Goal: Navigation & Orientation: Understand site structure

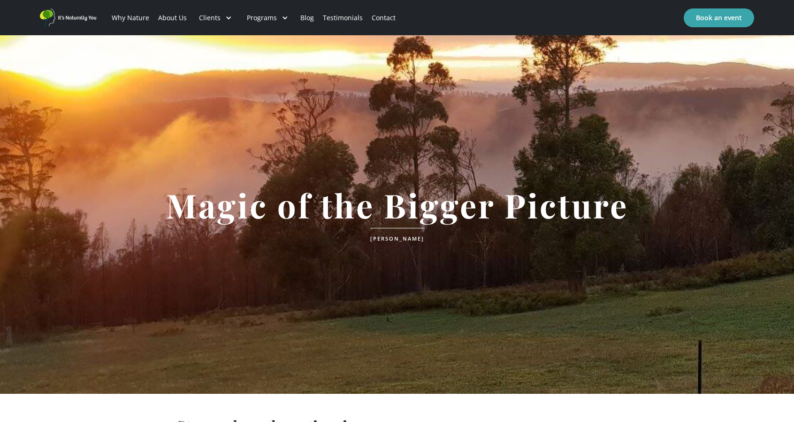
click at [78, 15] on img "home" at bounding box center [68, 17] width 56 height 18
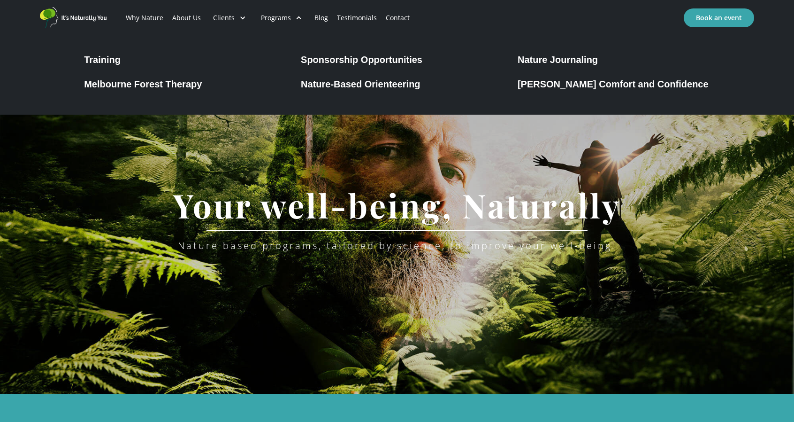
click at [160, 86] on div "Melbourne Forest Therapy" at bounding box center [143, 83] width 118 height 11
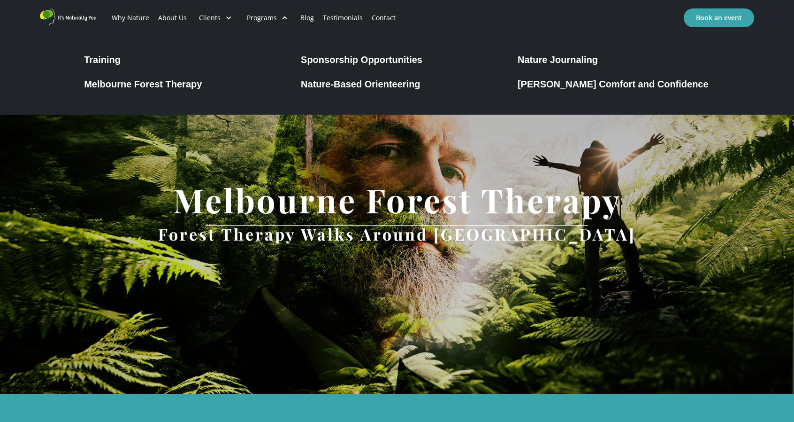
click at [260, 19] on div "Programs" at bounding box center [262, 17] width 30 height 9
click at [276, 17] on div "Programs" at bounding box center [267, 18] width 56 height 32
drag, startPoint x: 276, startPoint y: 17, endPoint x: 160, endPoint y: 88, distance: 135.3
click at [160, 88] on div "Melbourne Forest Therapy" at bounding box center [143, 83] width 118 height 11
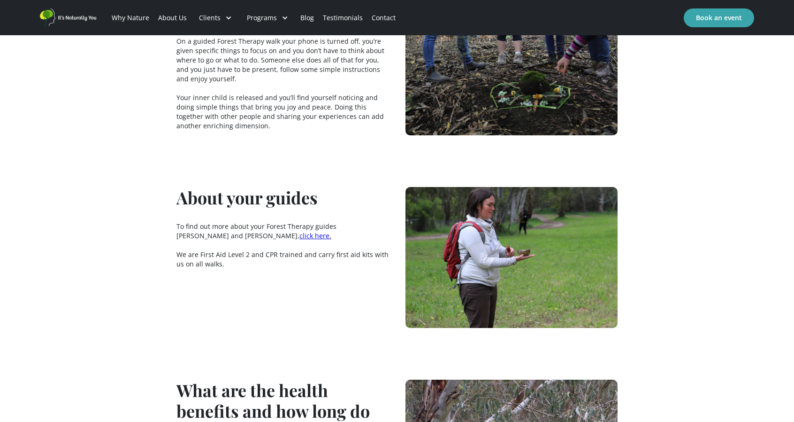
scroll to position [1337, 0]
click at [300, 230] on span "click here." at bounding box center [316, 234] width 32 height 9
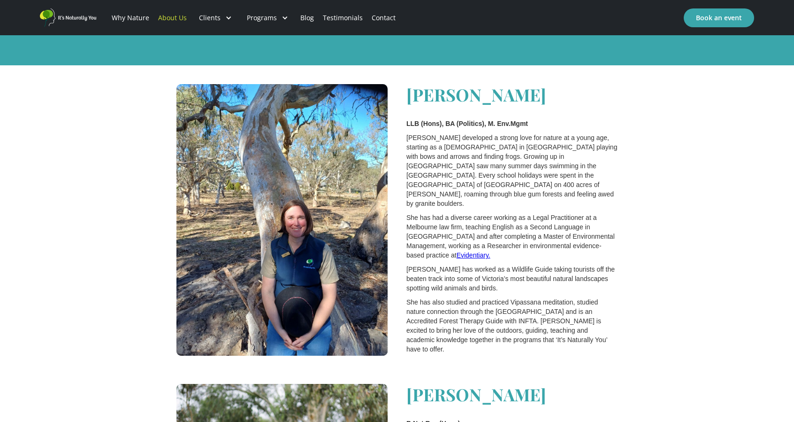
scroll to position [882, 0]
click at [537, 297] on p "She has also studied and practiced Vipassana meditation, studied nature connect…" at bounding box center [512, 325] width 211 height 56
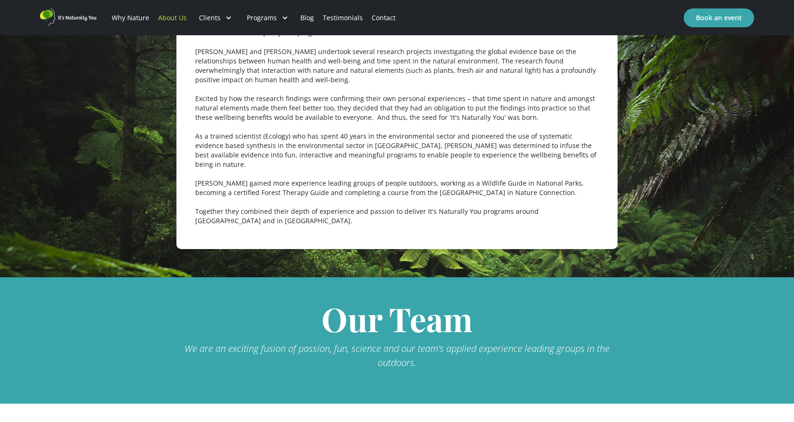
scroll to position [531, 0]
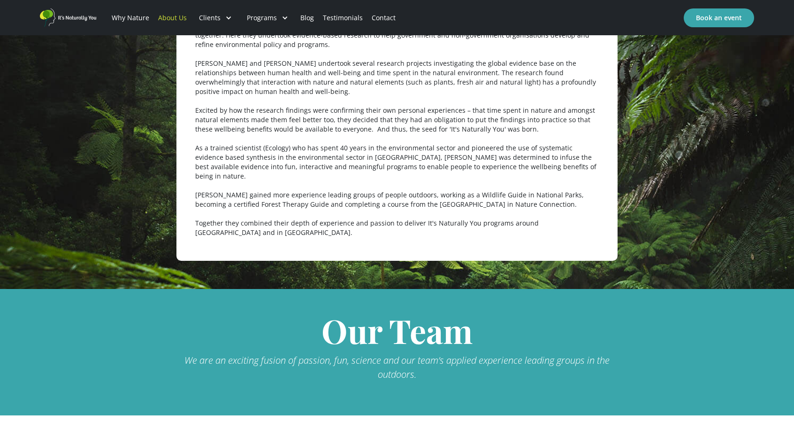
click at [307, 18] on link "Blog" at bounding box center [307, 18] width 23 height 32
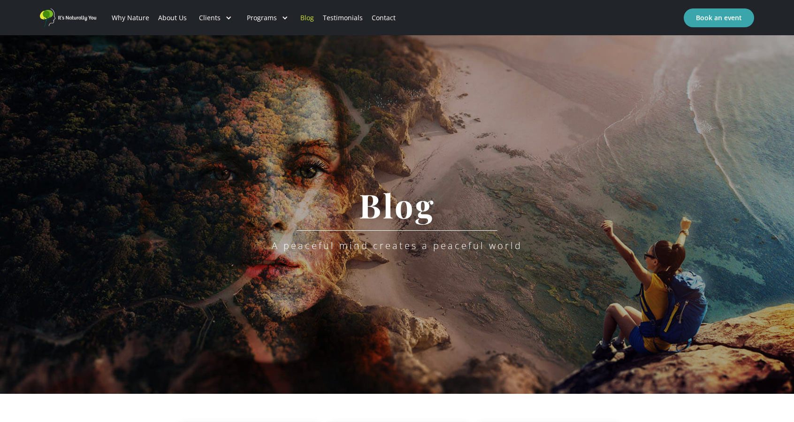
click at [343, 16] on link "Testimonials" at bounding box center [342, 18] width 49 height 32
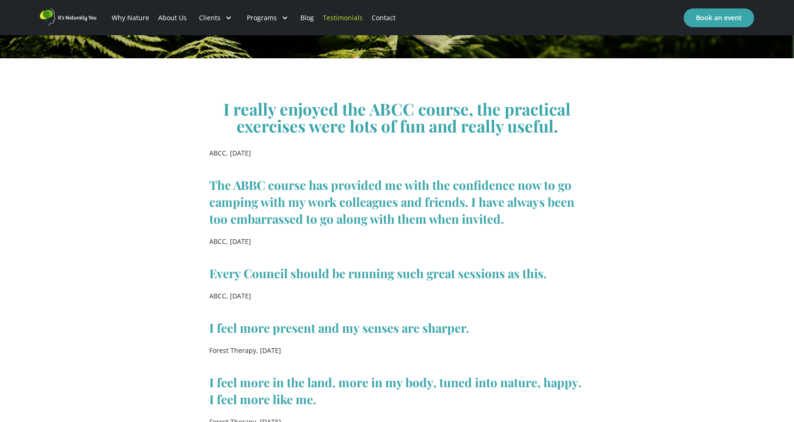
scroll to position [336, 0]
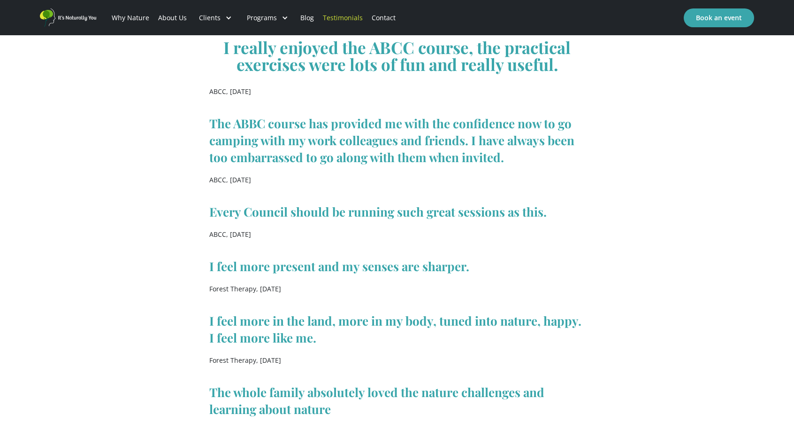
click at [277, 244] on div "I really enjoyed the ABCC course, the practical exercises were lots of fun and …" at bounding box center [397, 268] width 376 height 515
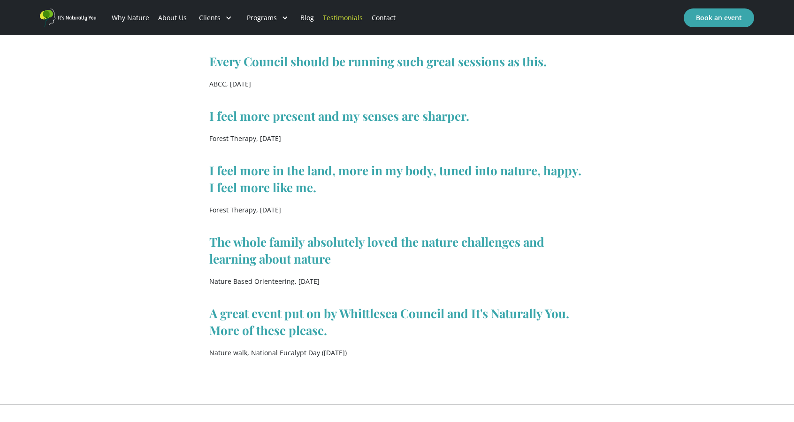
scroll to position [547, 0]
click at [374, 18] on link "Contact" at bounding box center [383, 18] width 33 height 32
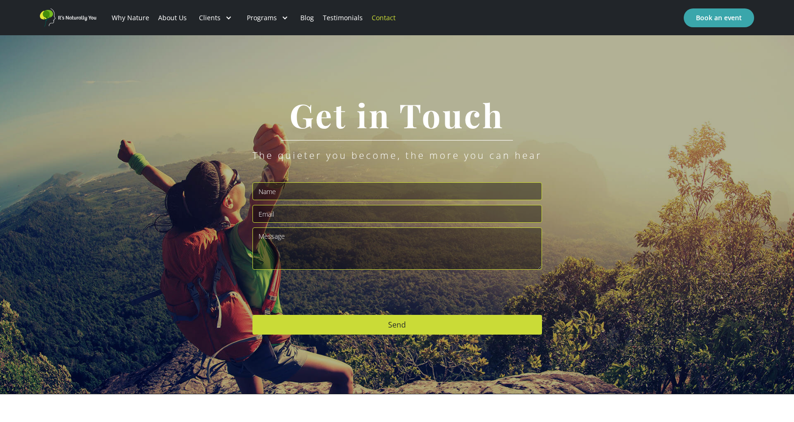
click at [122, 16] on link "Why Nature" at bounding box center [131, 18] width 46 height 32
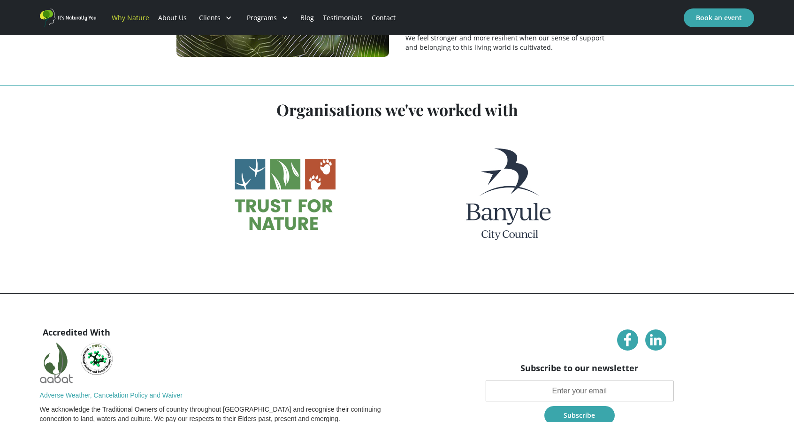
scroll to position [2337, 0]
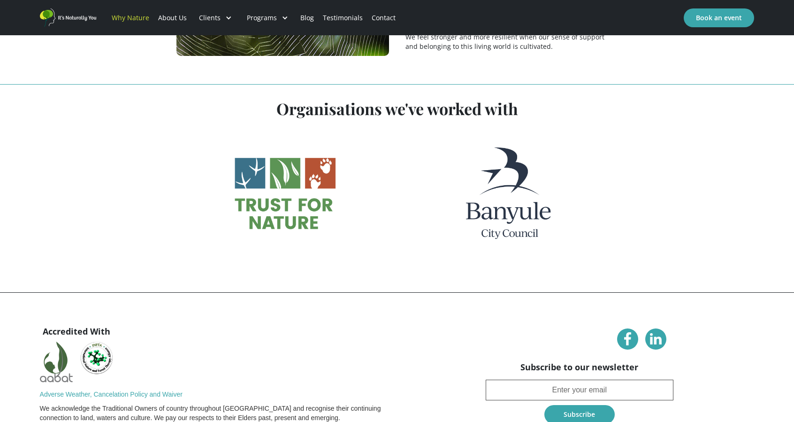
click at [78, 20] on img "home" at bounding box center [68, 17] width 56 height 18
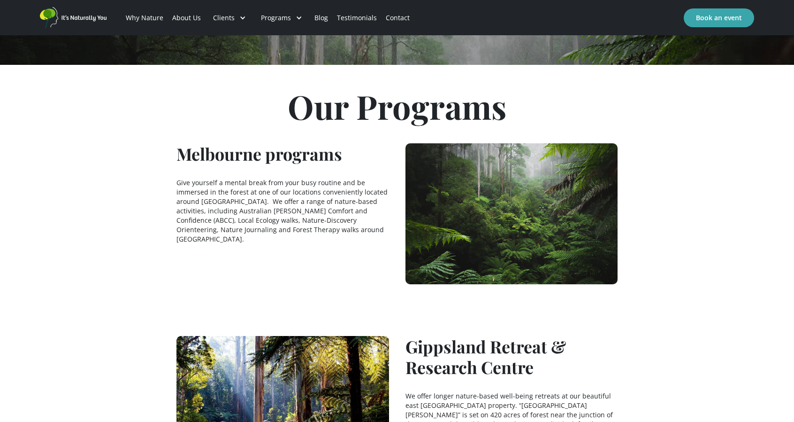
scroll to position [730, 0]
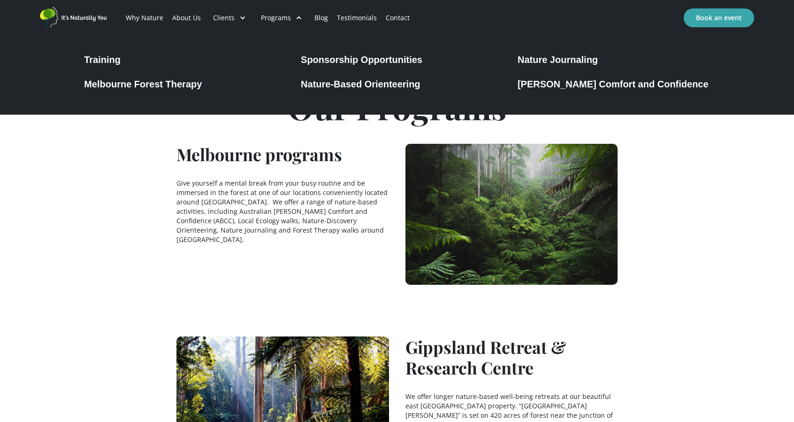
click at [274, 17] on div "Programs" at bounding box center [276, 17] width 30 height 9
drag, startPoint x: 273, startPoint y: 16, endPoint x: 110, endPoint y: 57, distance: 167.9
click at [110, 57] on div "Training" at bounding box center [102, 59] width 37 height 11
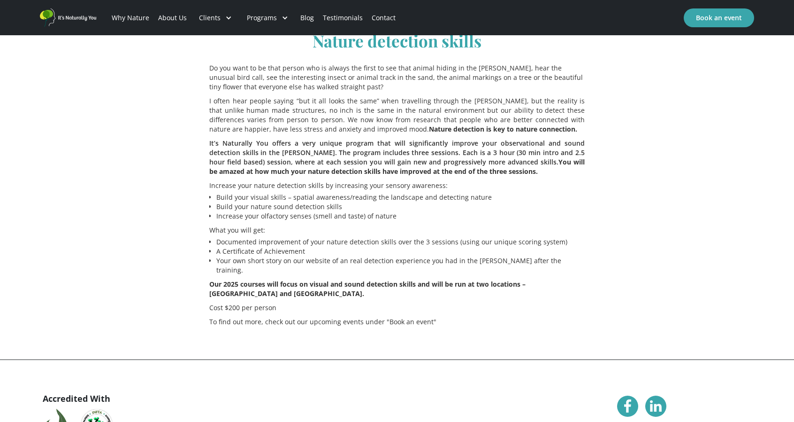
scroll to position [549, 0]
click at [65, 17] on img "home" at bounding box center [68, 17] width 56 height 18
